Goal: Information Seeking & Learning: Find specific fact

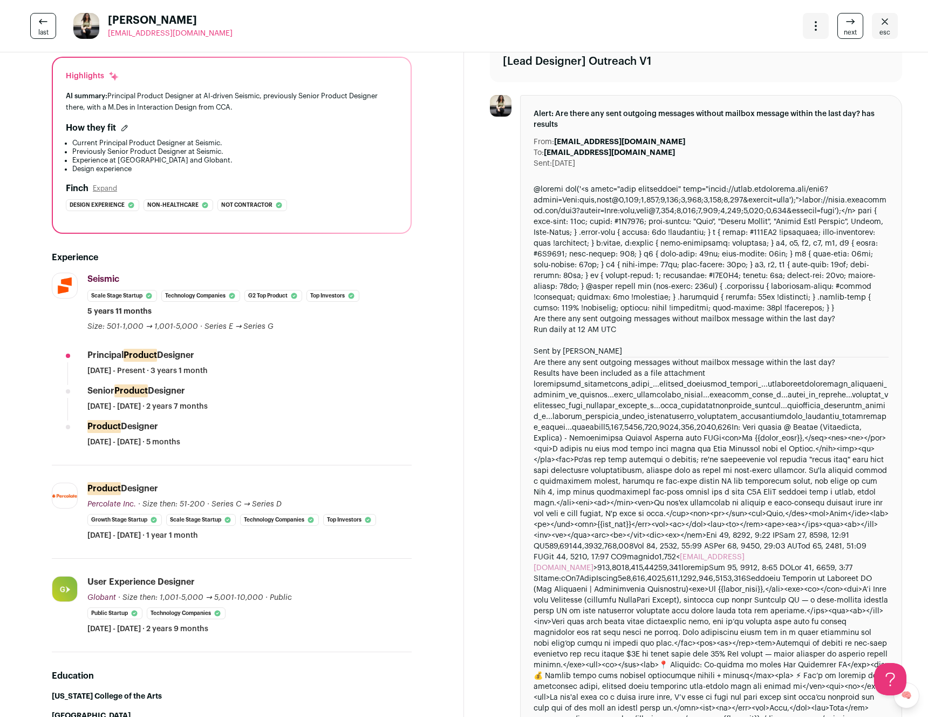
scroll to position [87, 0]
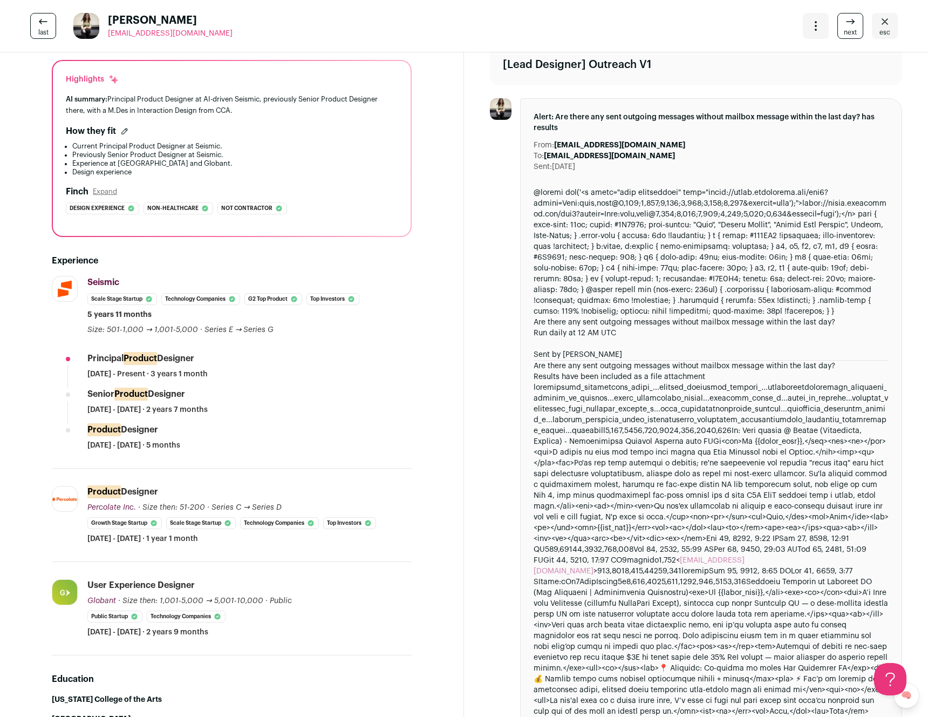
click at [626, 194] on div "Are there any sent outgoing messages without mailbox message within the last da…" at bounding box center [711, 630] width 355 height 886
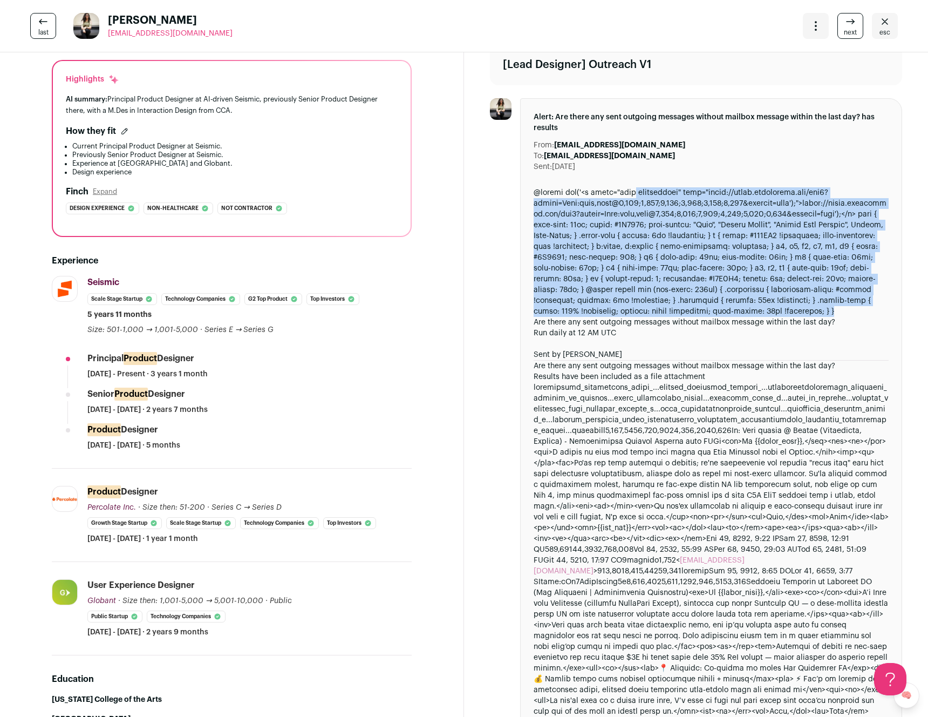
drag, startPoint x: 626, startPoint y: 194, endPoint x: 646, endPoint y: 271, distance: 79.7
click at [646, 271] on div "Are there any sent outgoing messages without mailbox message within the last da…" at bounding box center [711, 630] width 355 height 886
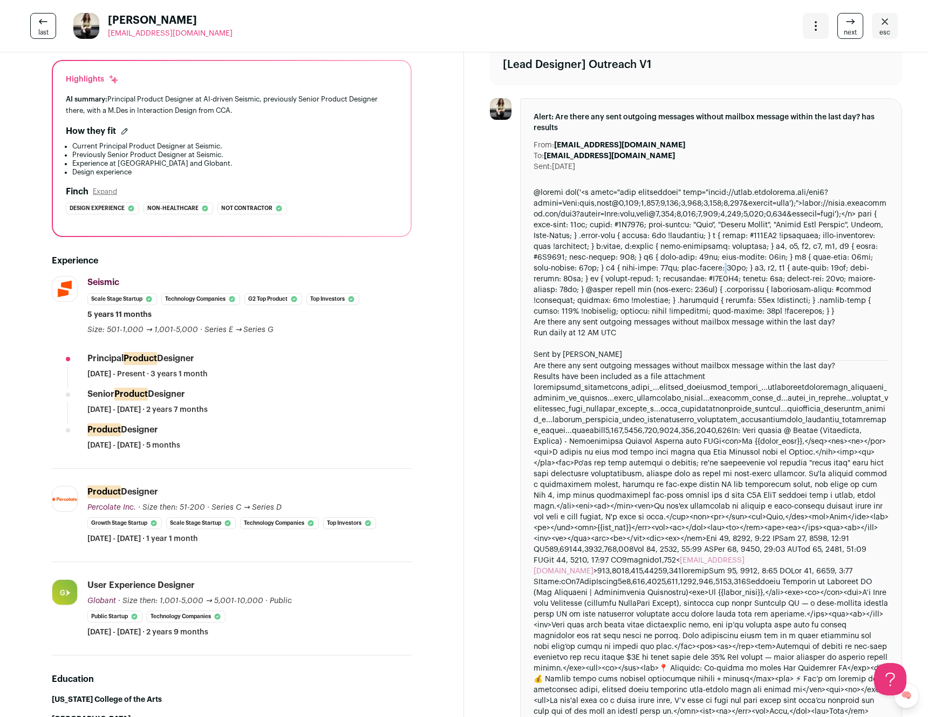
click at [646, 271] on div "Are there any sent outgoing messages without mailbox message within the last da…" at bounding box center [711, 630] width 355 height 886
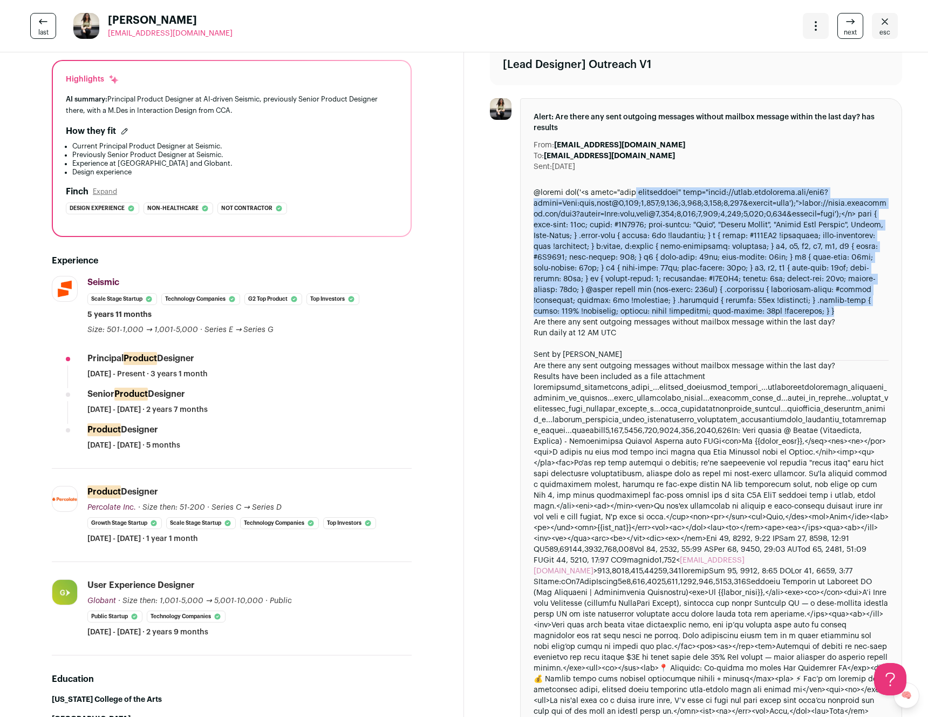
drag, startPoint x: 646, startPoint y: 271, endPoint x: 645, endPoint y: 231, distance: 40.0
click at [645, 232] on div "Are there any sent outgoing messages without mailbox message within the last da…" at bounding box center [711, 630] width 355 height 886
click at [645, 231] on div "Are there any sent outgoing messages without mailbox message within the last da…" at bounding box center [711, 630] width 355 height 886
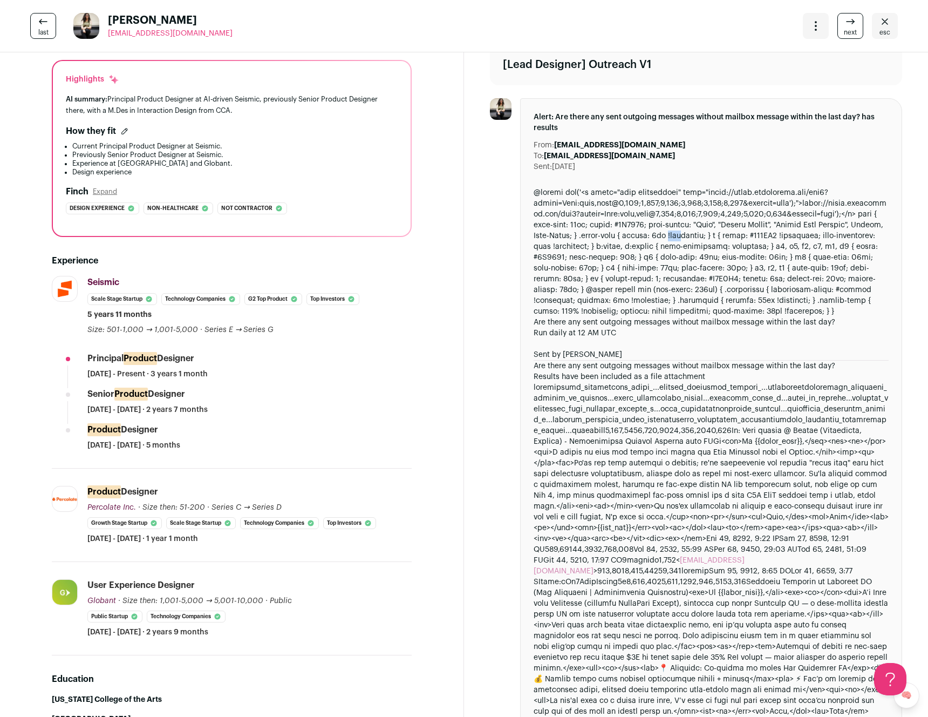
click at [644, 231] on div "Are there any sent outgoing messages without mailbox message within the last da…" at bounding box center [711, 630] width 355 height 886
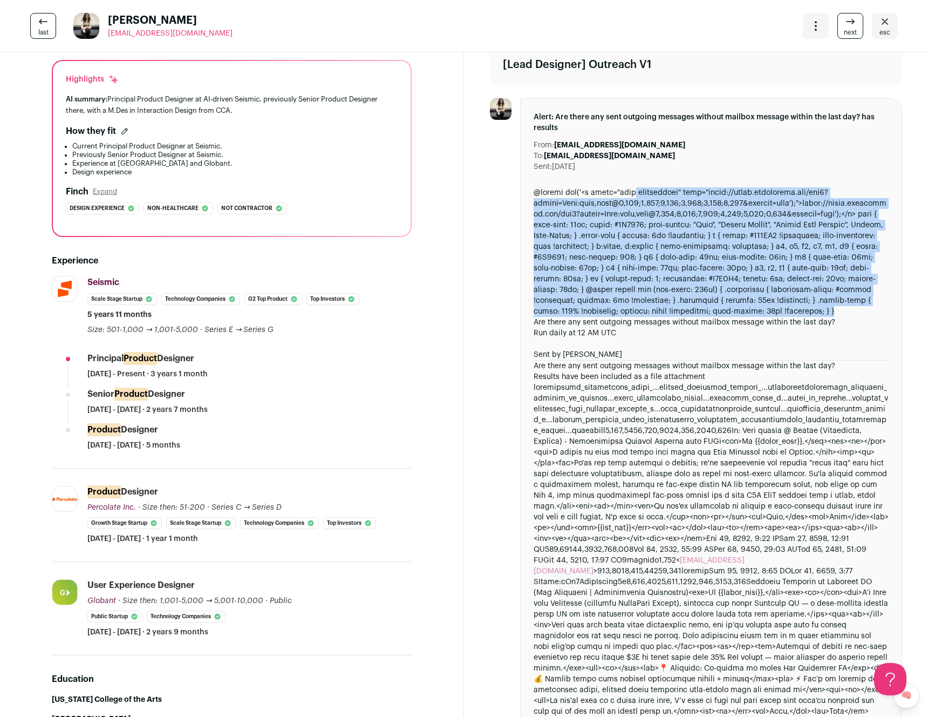
drag, startPoint x: 644, startPoint y: 231, endPoint x: 662, endPoint y: 296, distance: 67.7
click at [659, 291] on div "Are there any sent outgoing messages without mailbox message within the last da…" at bounding box center [711, 630] width 355 height 886
click at [663, 319] on link "Are there any sent outgoing messages without mailbox message within the last da…" at bounding box center [685, 322] width 302 height 8
drag, startPoint x: 663, startPoint y: 319, endPoint x: 680, endPoint y: 339, distance: 26.4
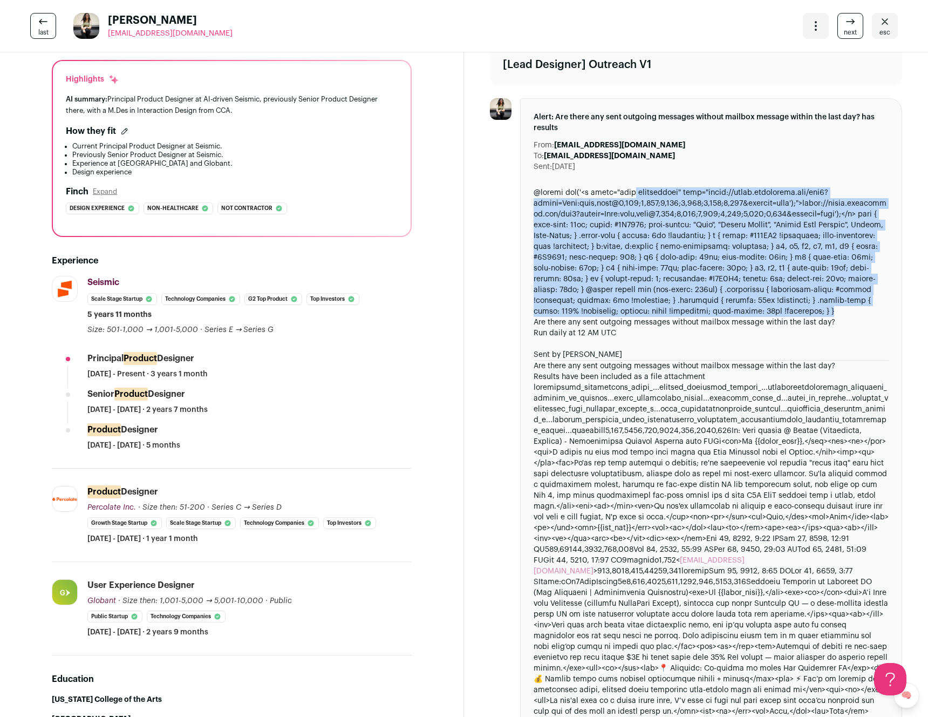
click at [680, 339] on div "Are there any sent outgoing messages without mailbox message within the last da…" at bounding box center [711, 695] width 355 height 756
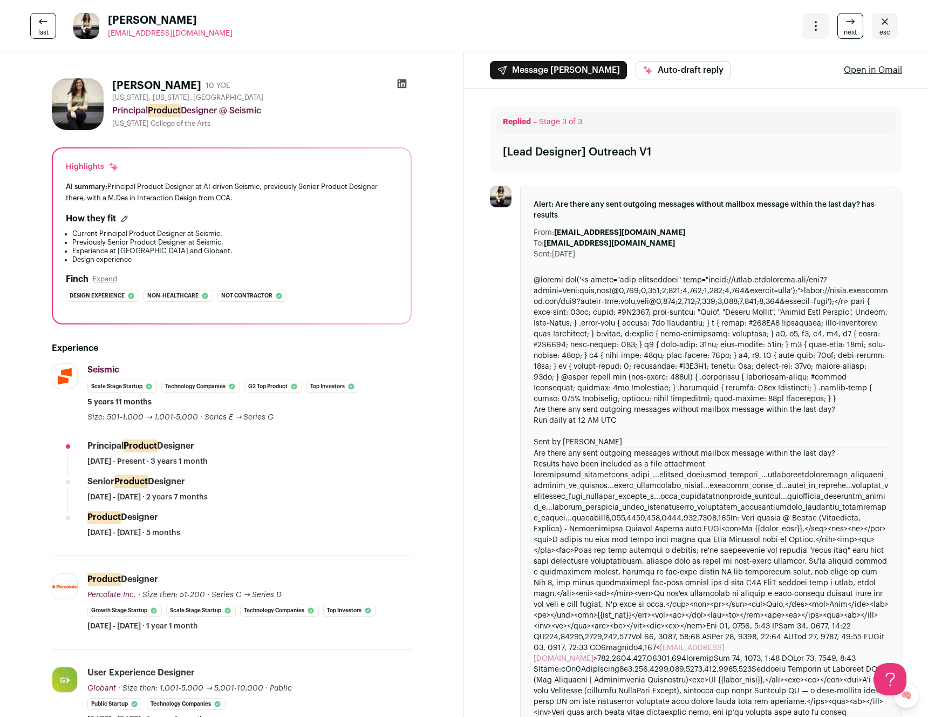
click at [562, 233] on b "[EMAIL_ADDRESS][DOMAIN_NAME]" at bounding box center [619, 233] width 131 height 8
drag, startPoint x: 562, startPoint y: 233, endPoint x: 672, endPoint y: 235, distance: 110.6
click at [672, 235] on div "From: [EMAIL_ADDRESS][DOMAIN_NAME]" at bounding box center [711, 232] width 355 height 11
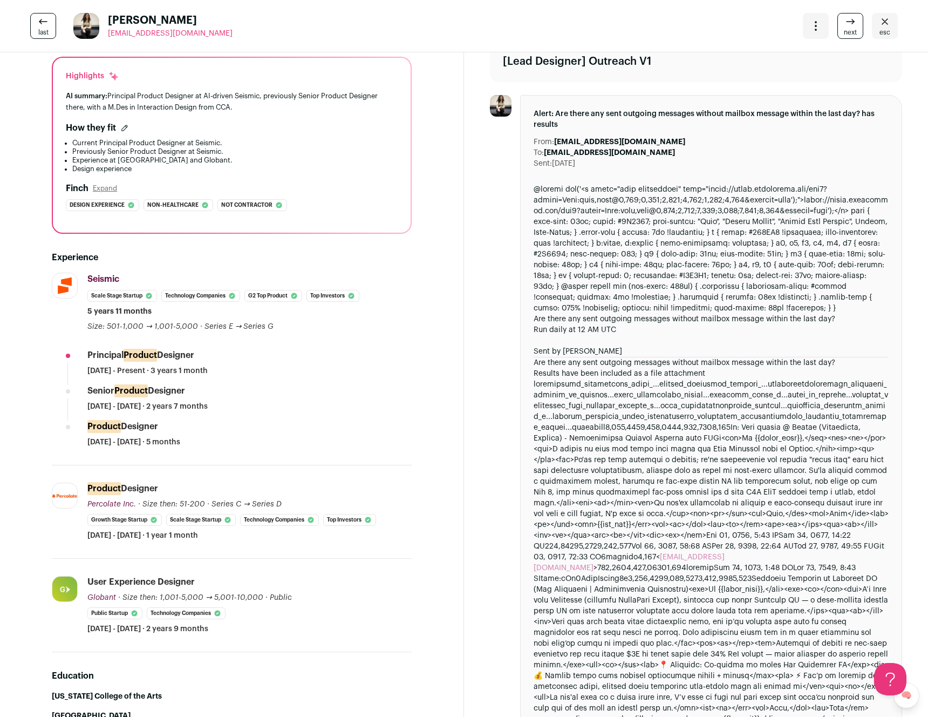
scroll to position [99, 0]
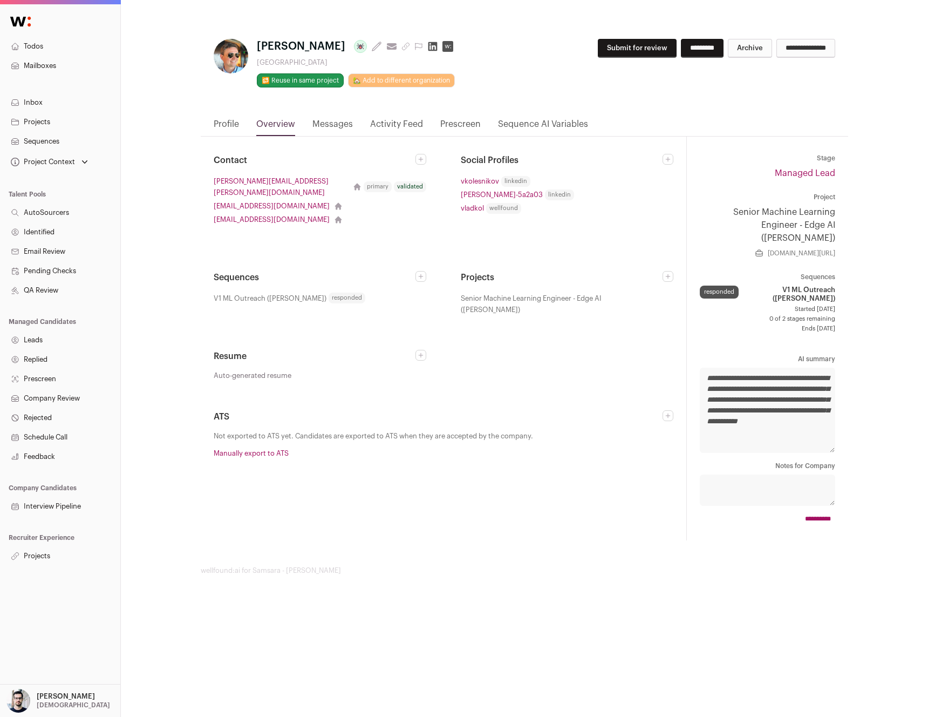
click at [340, 127] on link "Messages" at bounding box center [332, 127] width 40 height 18
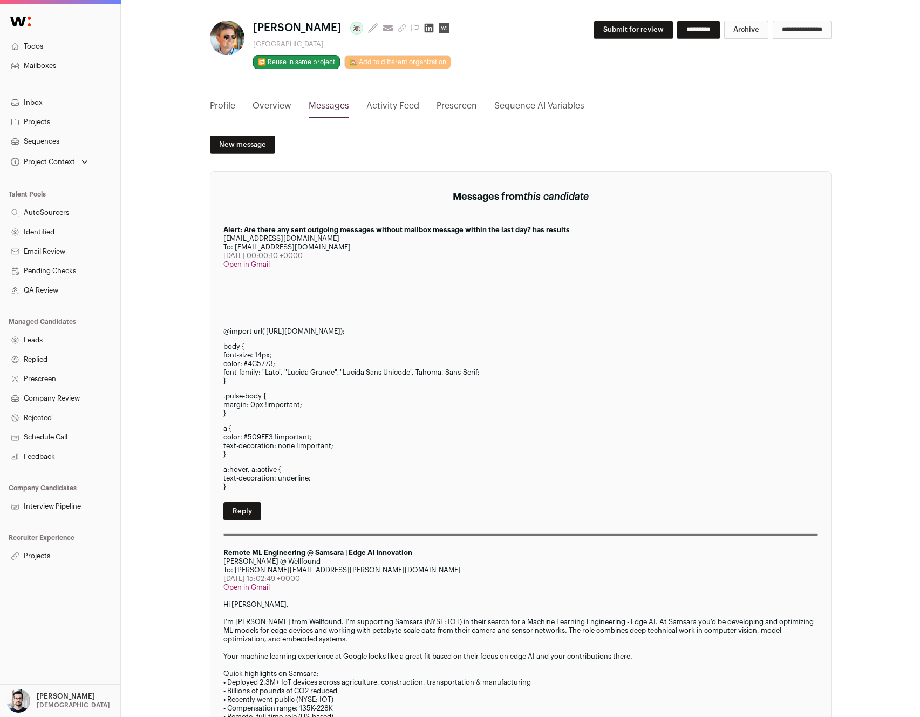
scroll to position [21, 0]
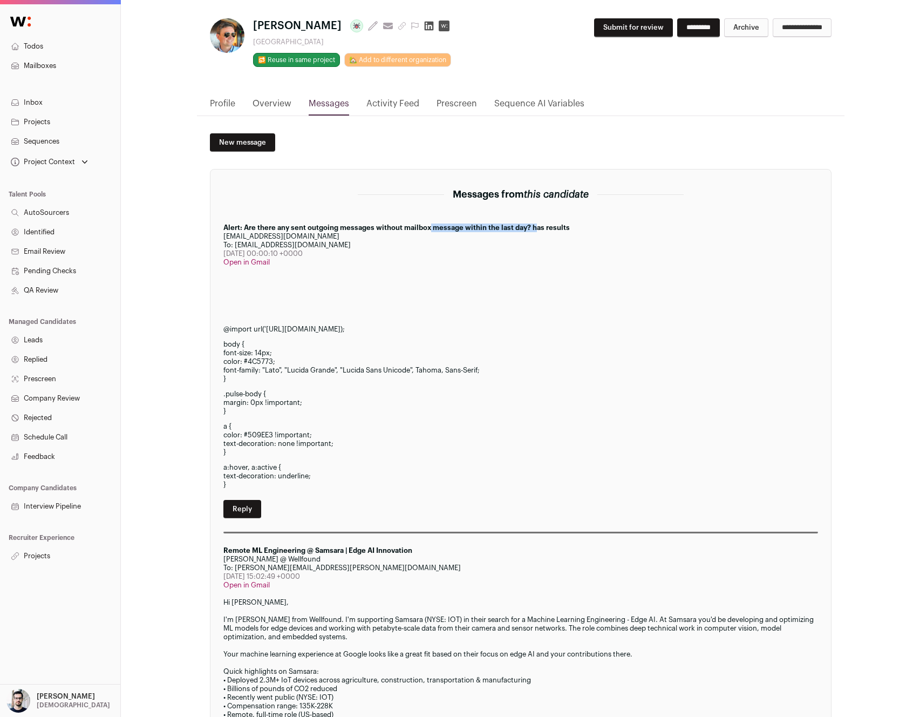
drag, startPoint x: 415, startPoint y: 227, endPoint x: 523, endPoint y: 227, distance: 107.9
click at [523, 227] on div "Alert: Are there any sent outgoing messages without mailbox message within the …" at bounding box center [520, 227] width 595 height 9
